Goal: Transaction & Acquisition: Purchase product/service

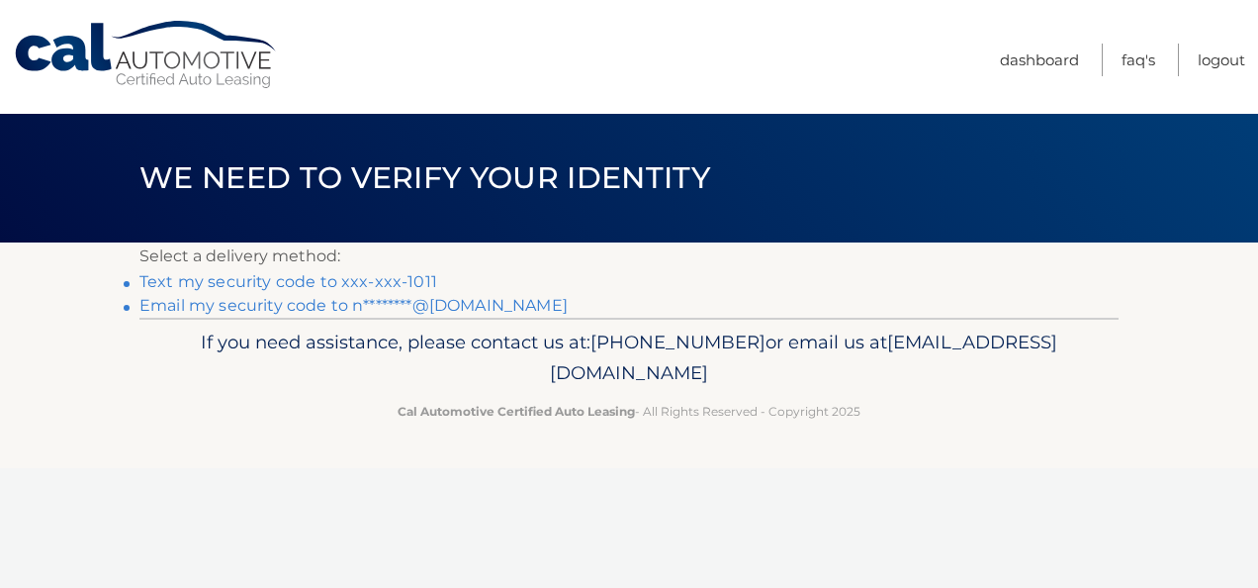
click at [431, 308] on link "Email my security code to n********@[DOMAIN_NAME]" at bounding box center [353, 305] width 428 height 19
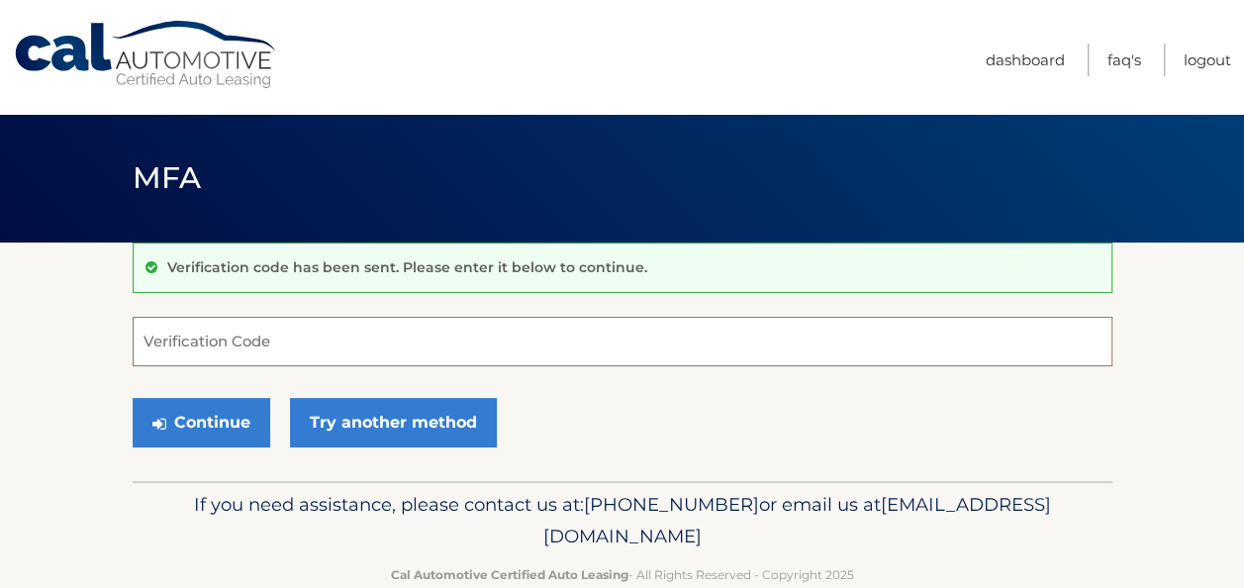
click at [198, 335] on input "Verification Code" at bounding box center [622, 341] width 979 height 49
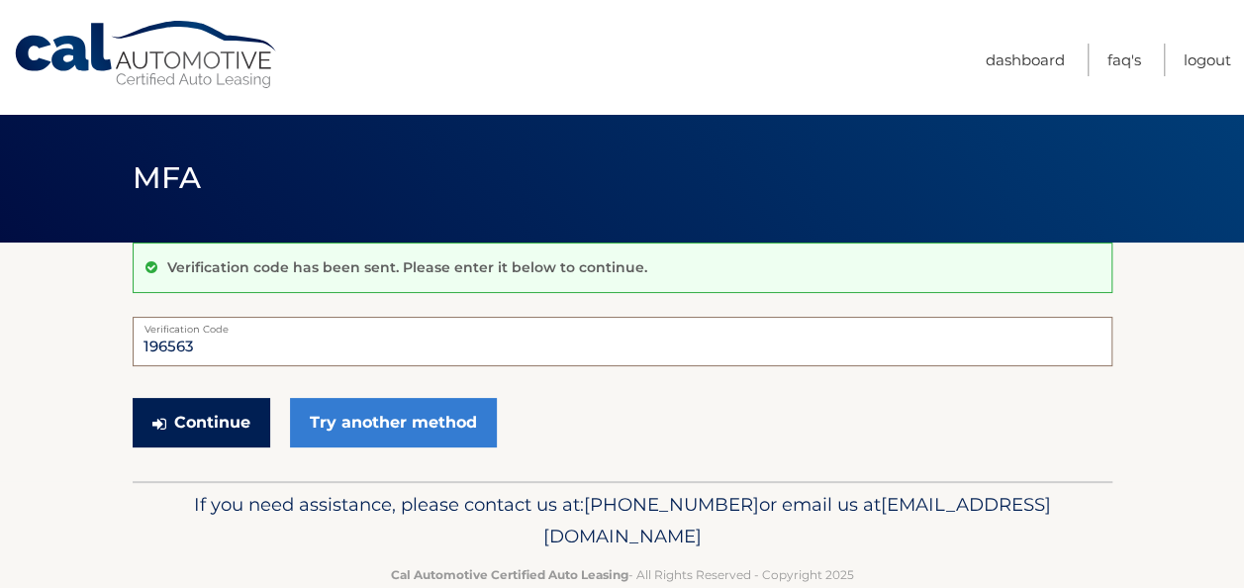
type input "196563"
click at [133, 398] on button "Continue" at bounding box center [202, 422] width 138 height 49
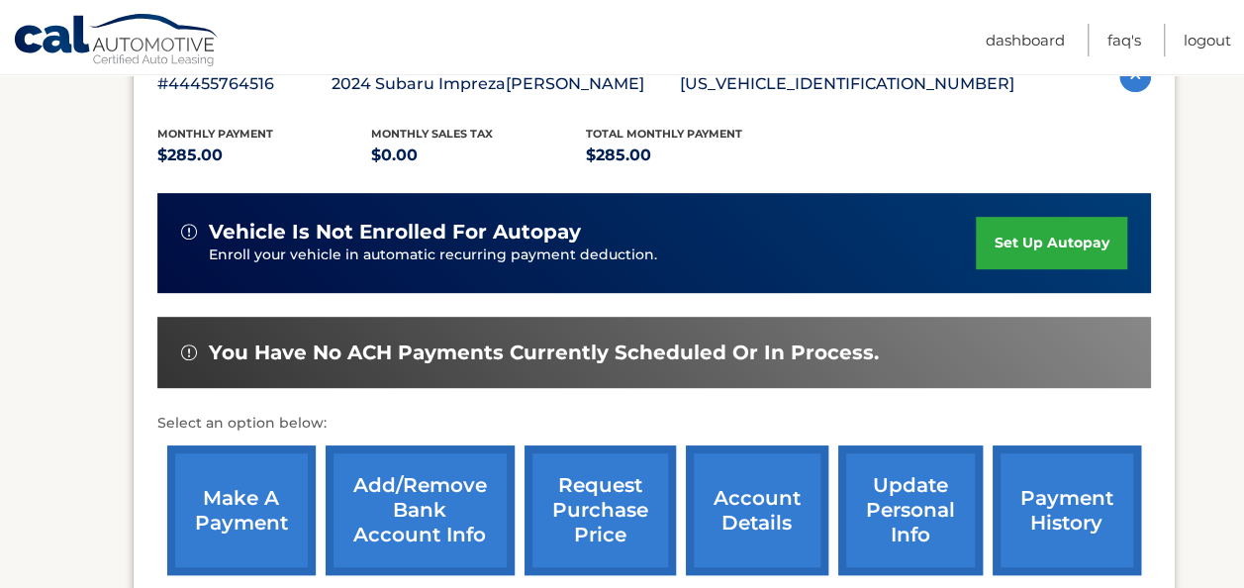
scroll to position [495, 0]
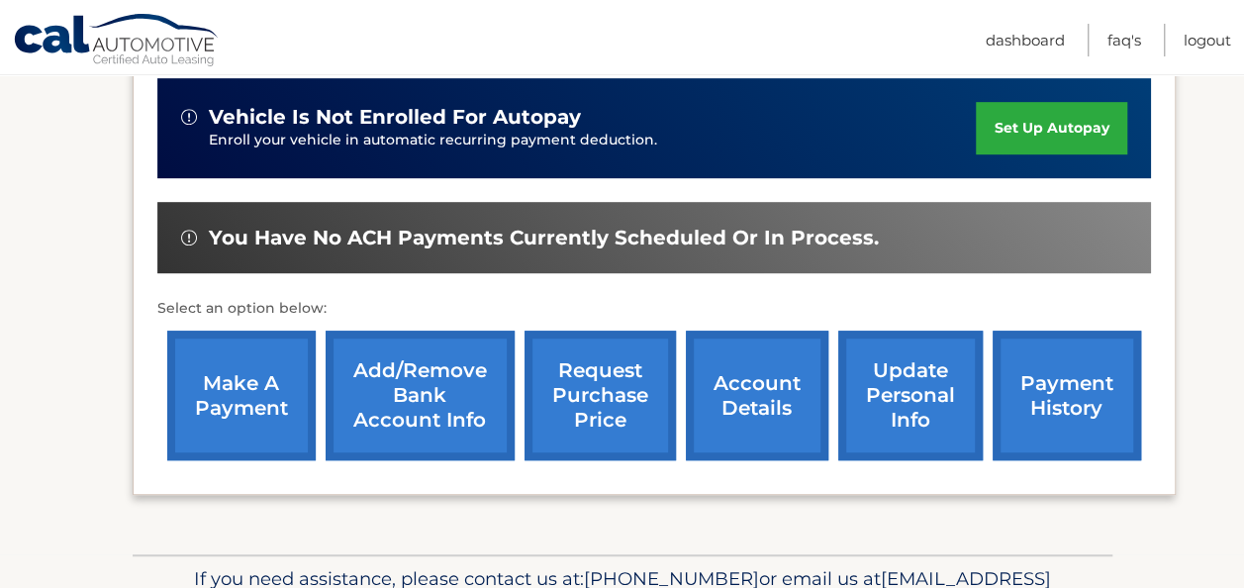
click at [256, 372] on link "make a payment" at bounding box center [241, 395] width 148 height 130
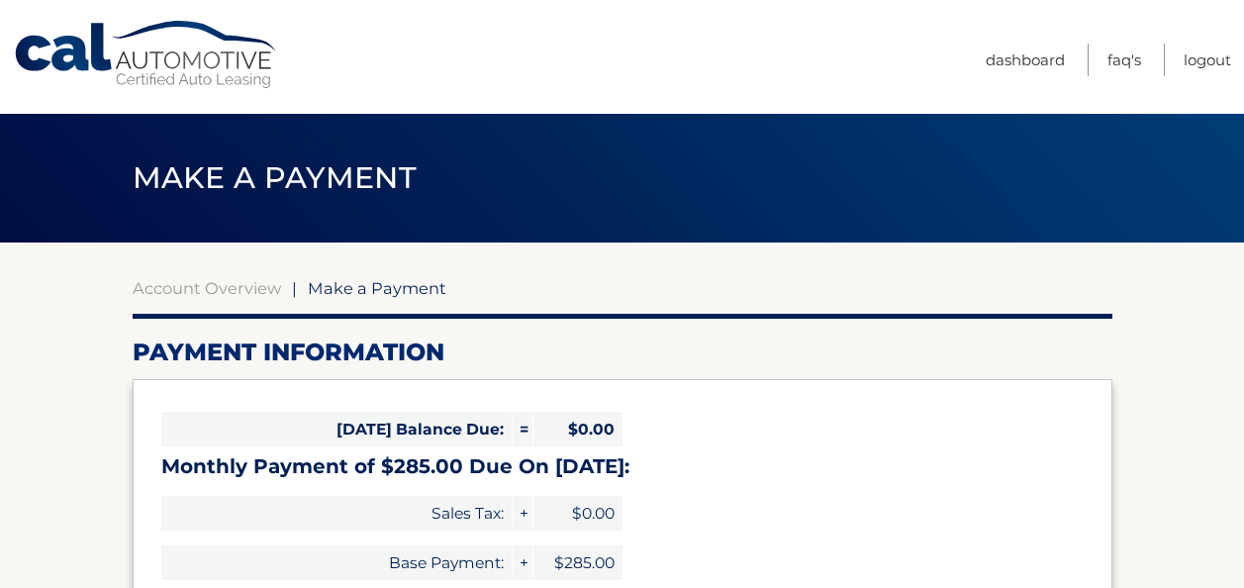
select select "ODg4ZmY3MWUtN2ZjMi00MjA4LWFkODktZGIzOTRmMTY2ZWU1"
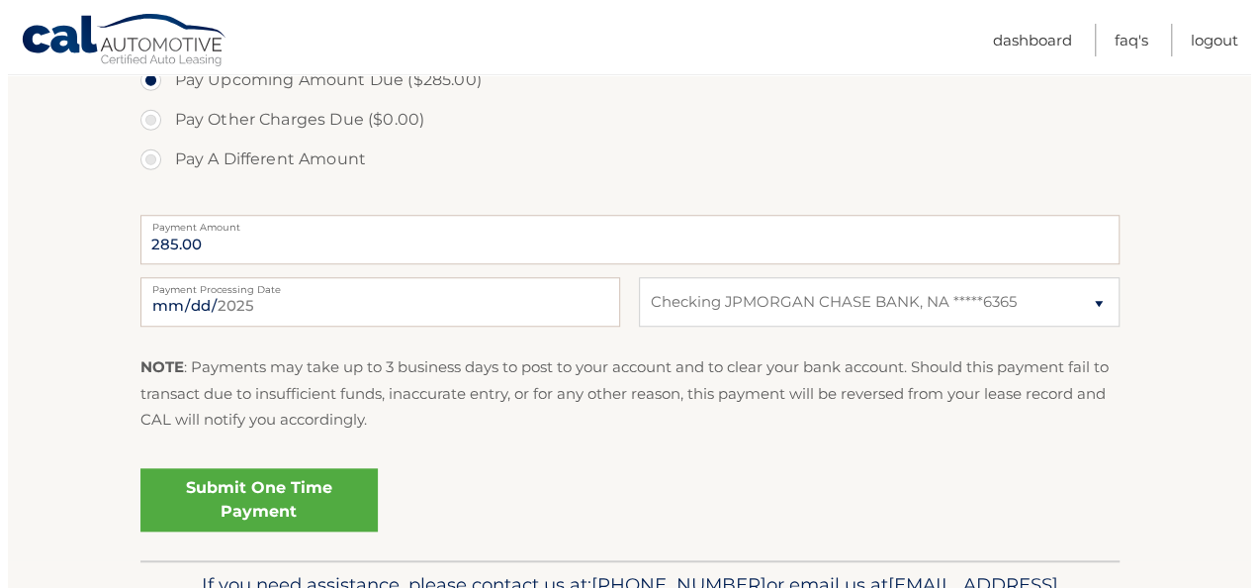
scroll to position [825, 0]
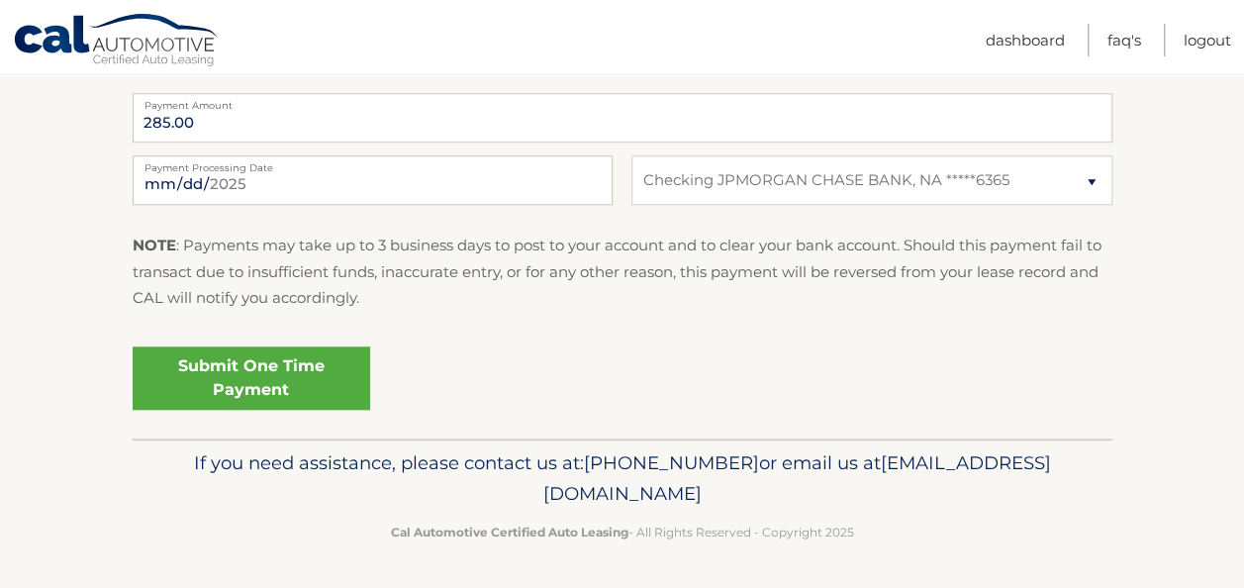
click at [285, 378] on link "Submit One Time Payment" at bounding box center [251, 377] width 237 height 63
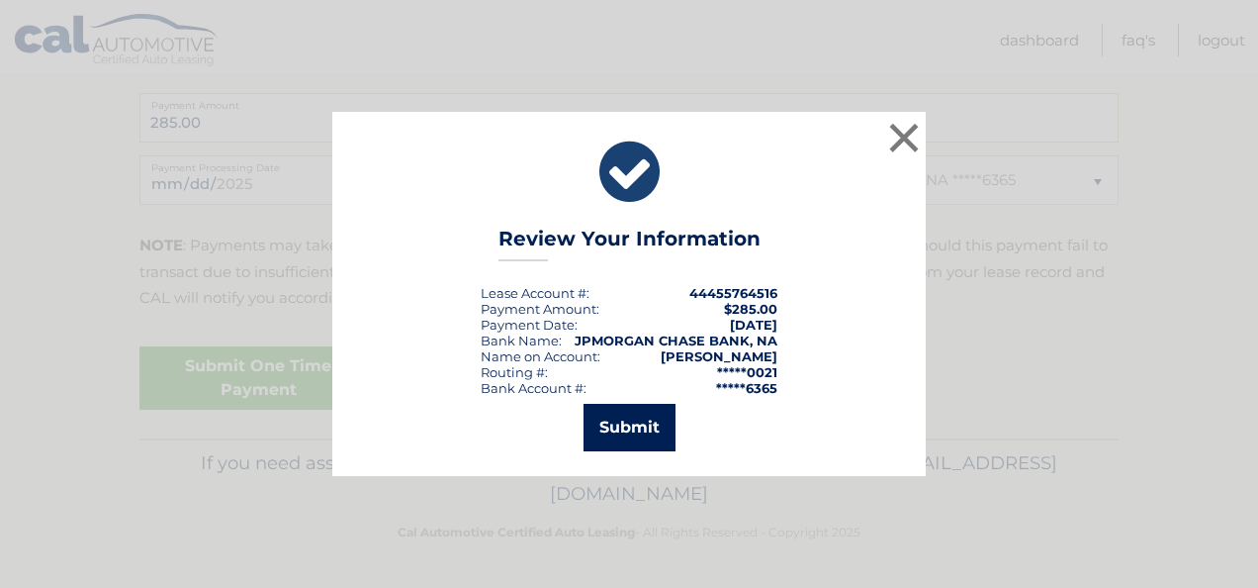
click at [615, 416] on button "Submit" at bounding box center [630, 427] width 92 height 47
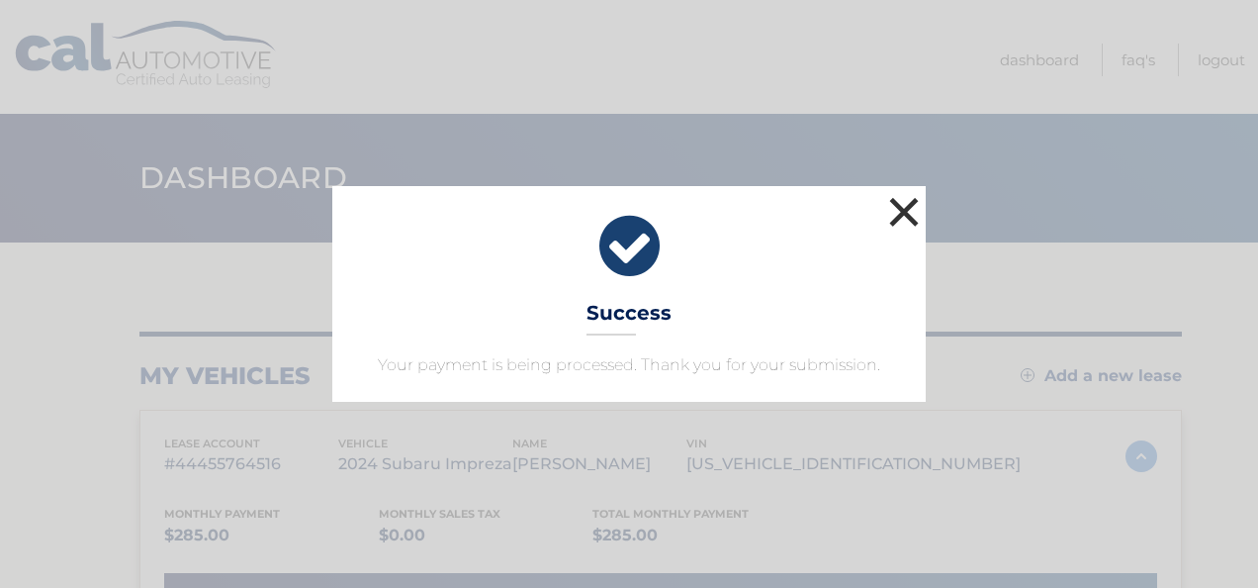
click at [908, 206] on button "×" at bounding box center [904, 212] width 40 height 40
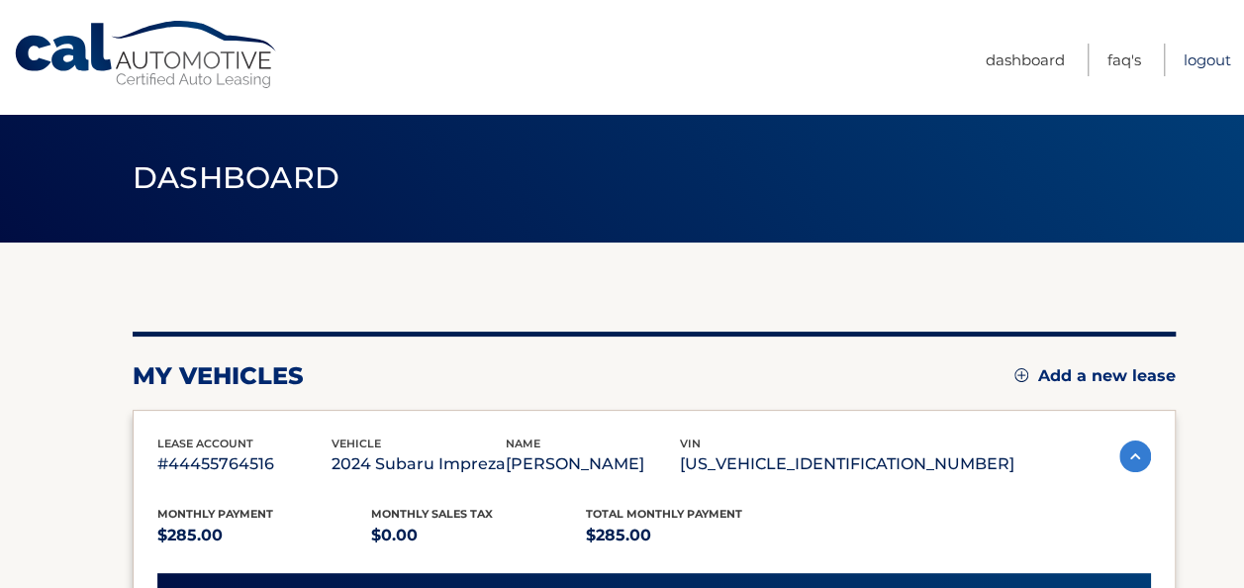
click at [1195, 65] on link "Logout" at bounding box center [1206, 60] width 47 height 33
